Goal: Navigation & Orientation: Find specific page/section

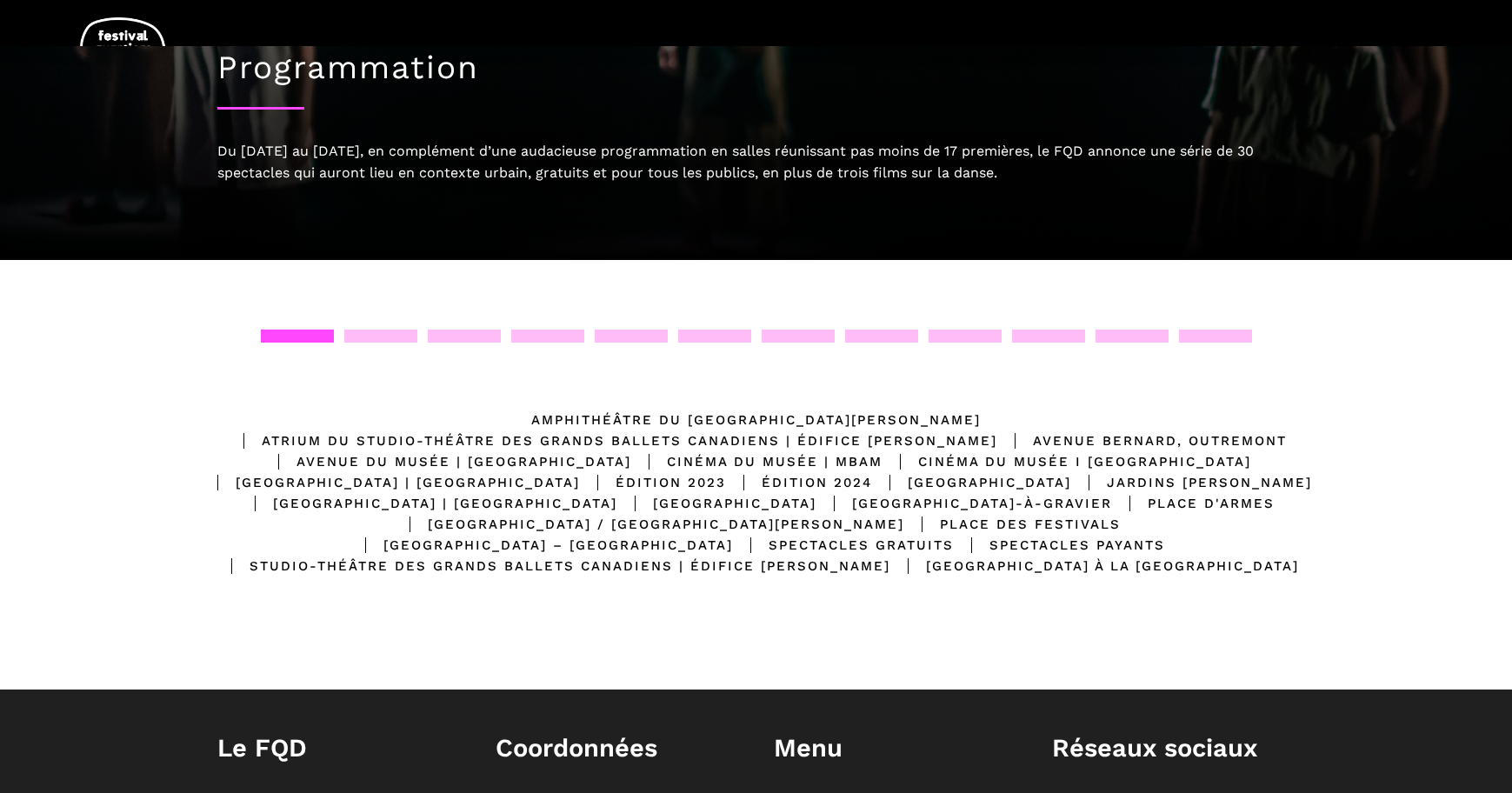
scroll to position [157, 0]
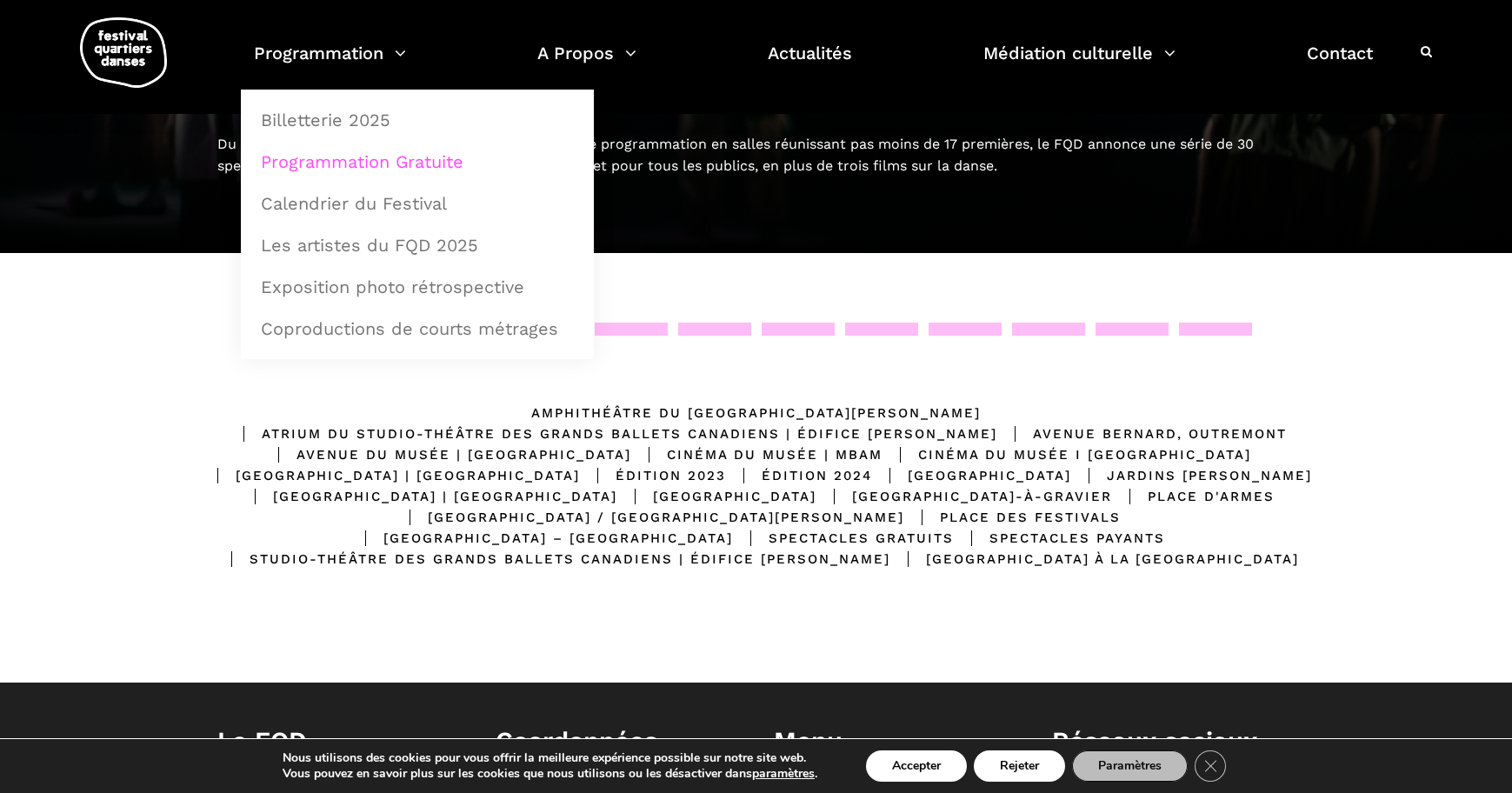
click at [362, 165] on link "Programmation Gratuite" at bounding box center [417, 161] width 334 height 40
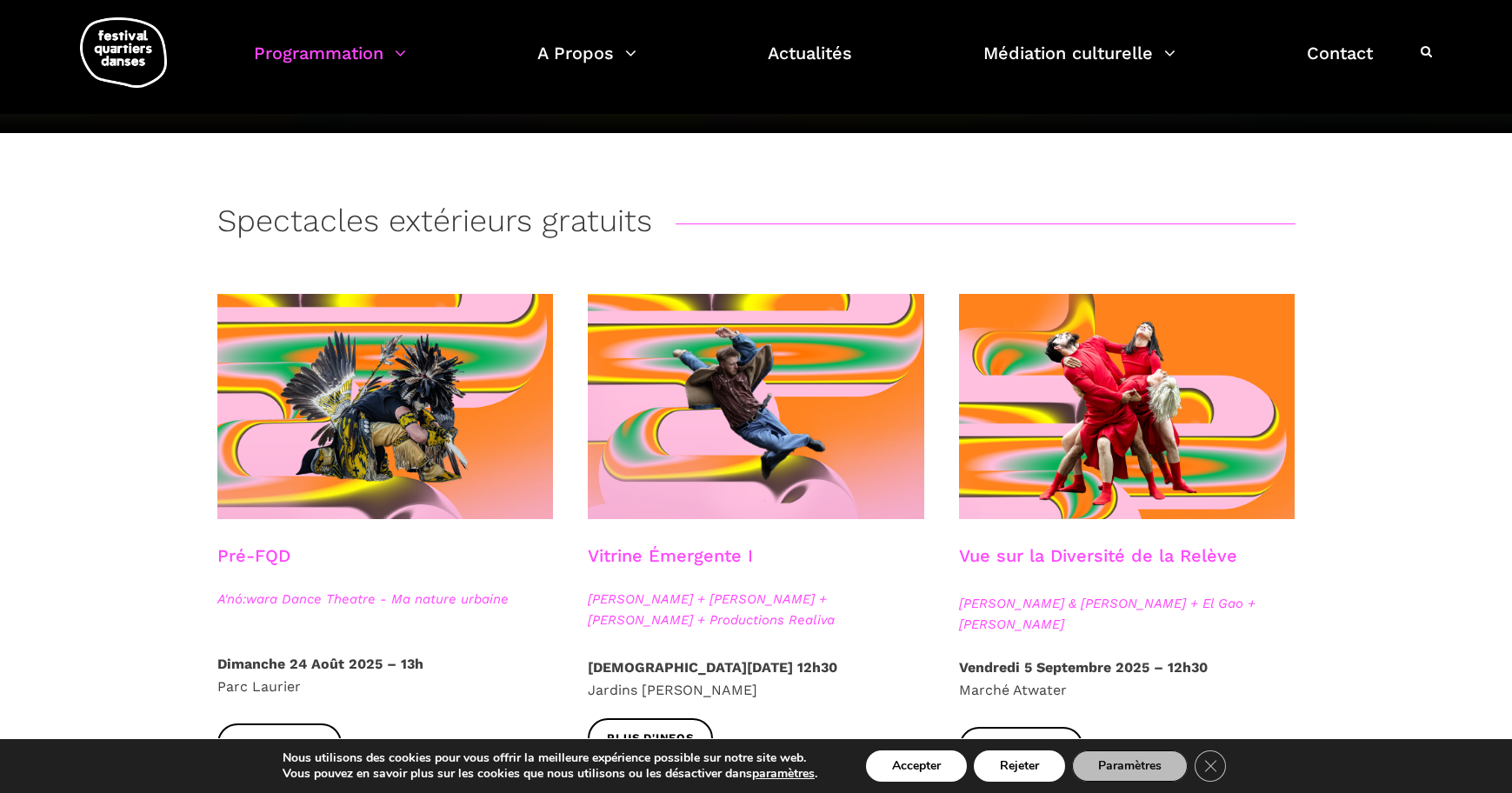
scroll to position [228, 0]
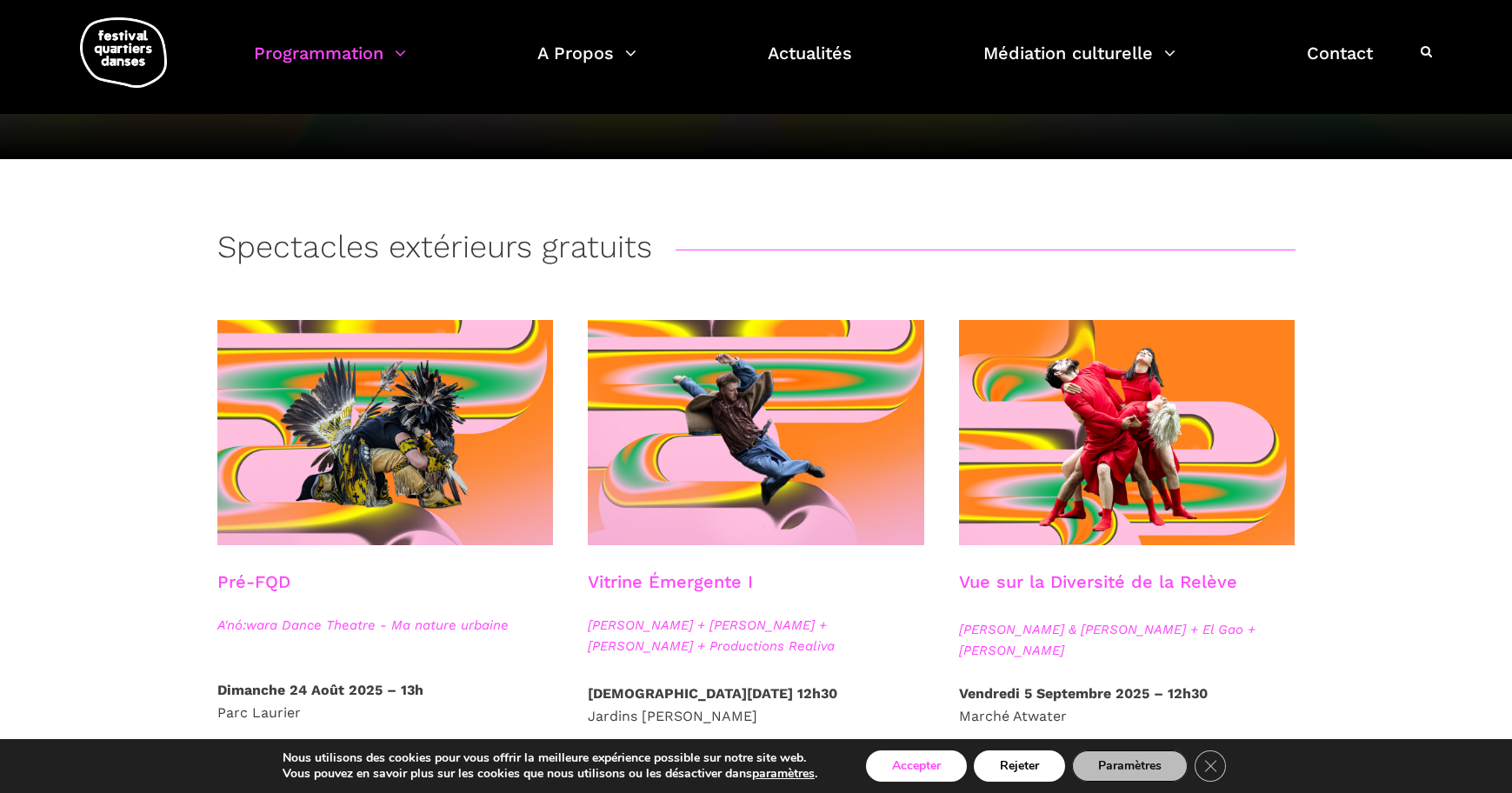
click at [936, 761] on button "Accepter" at bounding box center [916, 766] width 101 height 32
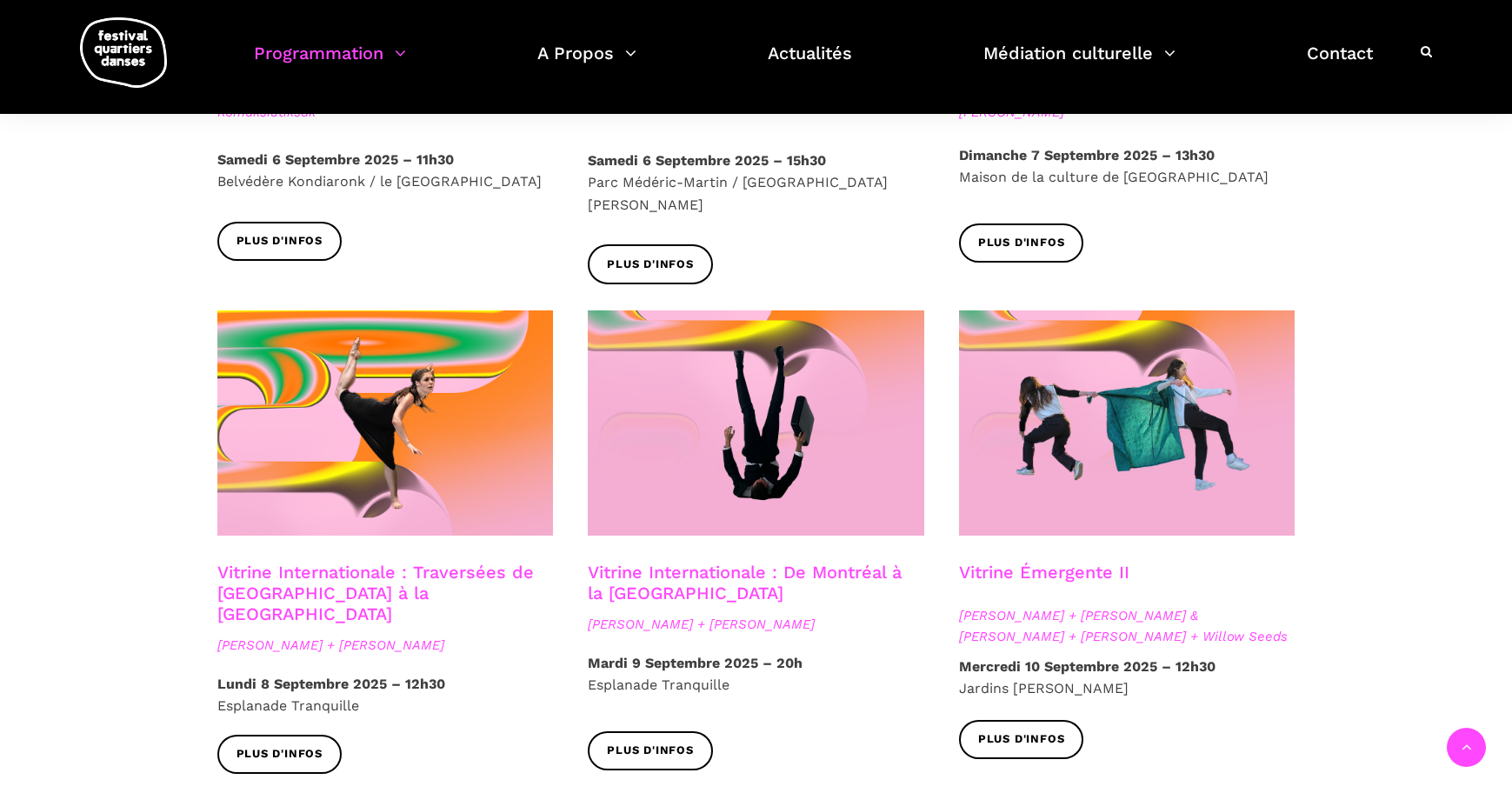
scroll to position [1265, 0]
